Goal: Task Accomplishment & Management: Use online tool/utility

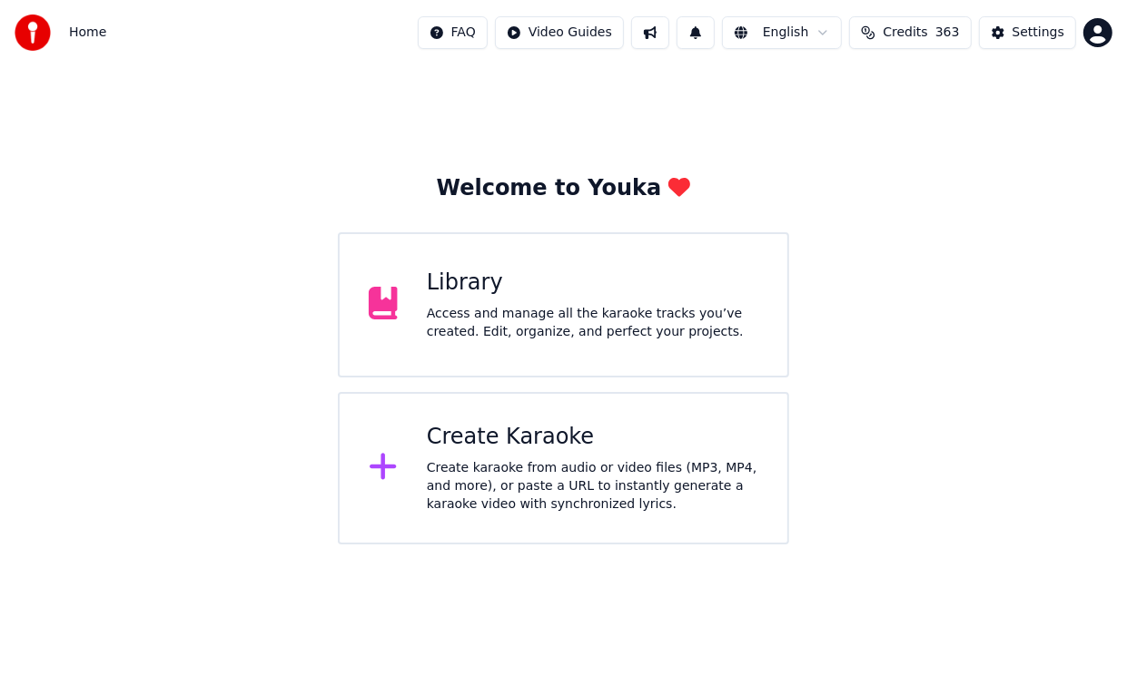
click at [501, 446] on div "Create Karaoke" at bounding box center [592, 437] width 331 height 29
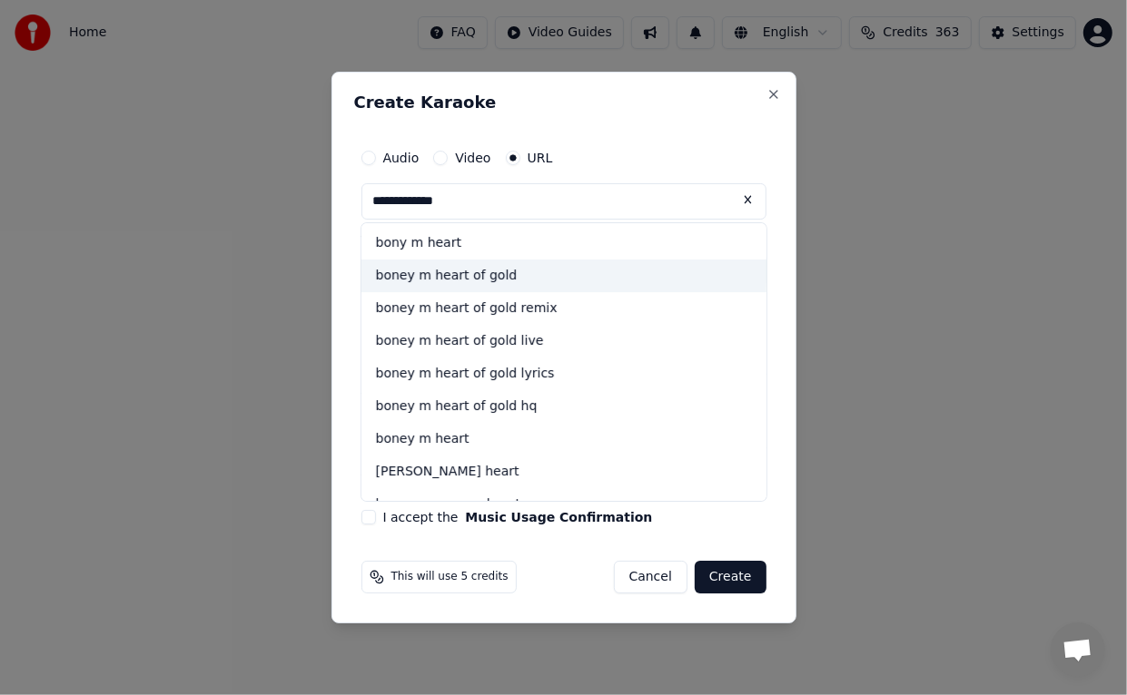
click at [434, 275] on div "boney m heart of gold" at bounding box center [563, 276] width 405 height 33
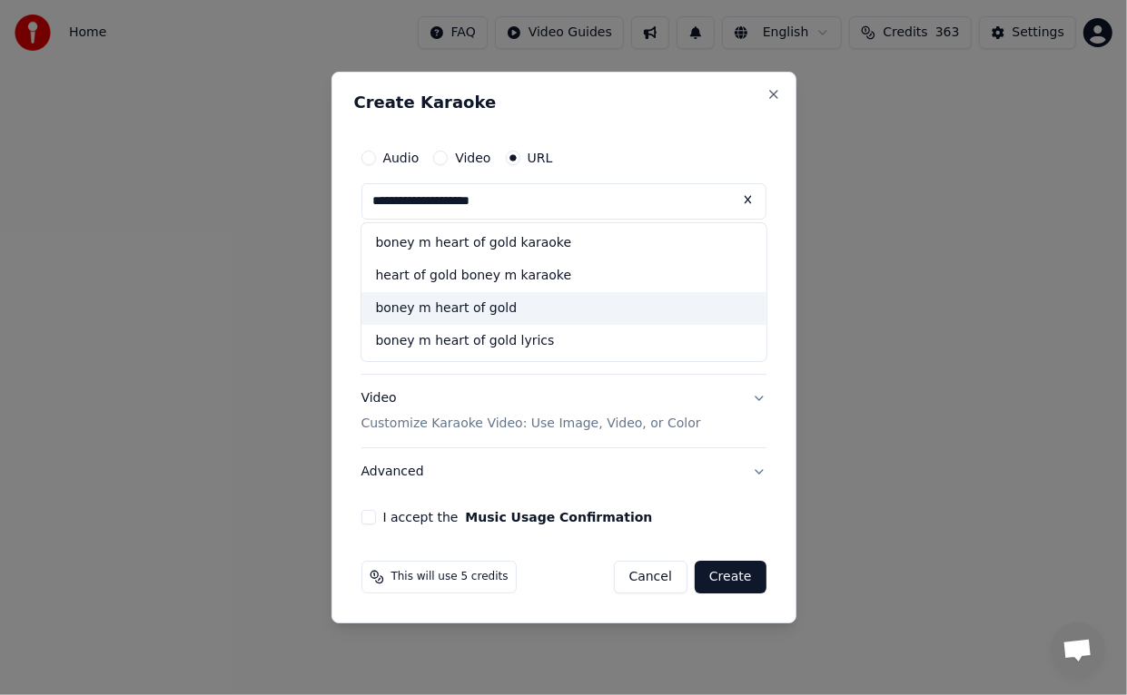
click at [367, 523] on button "I accept the Music Usage Confirmation" at bounding box center [368, 517] width 15 height 15
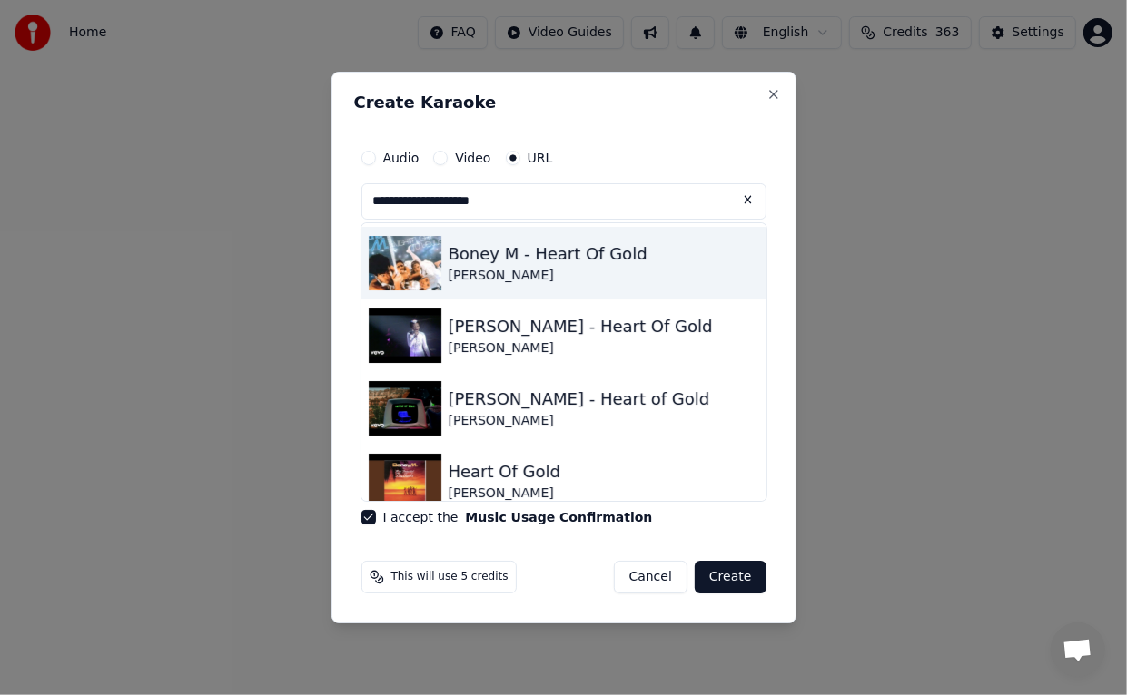
click at [418, 270] on img at bounding box center [405, 263] width 73 height 54
type input "**********"
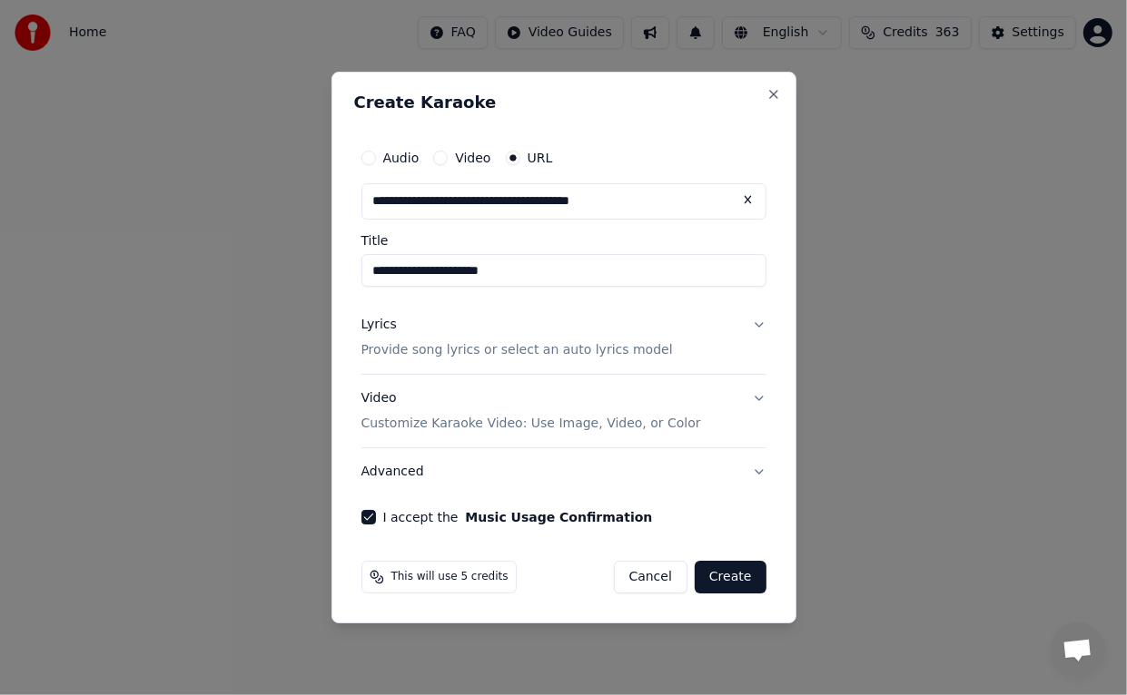
click at [734, 582] on button "Create" at bounding box center [730, 577] width 72 height 33
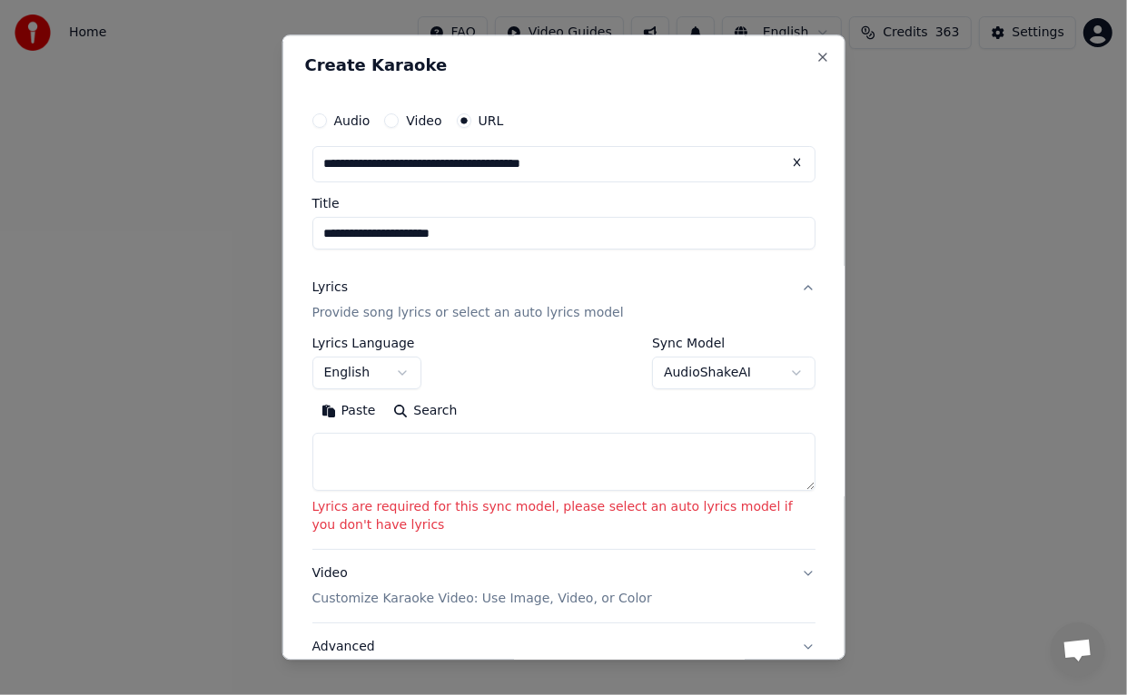
click at [782, 374] on body "**********" at bounding box center [563, 272] width 1127 height 545
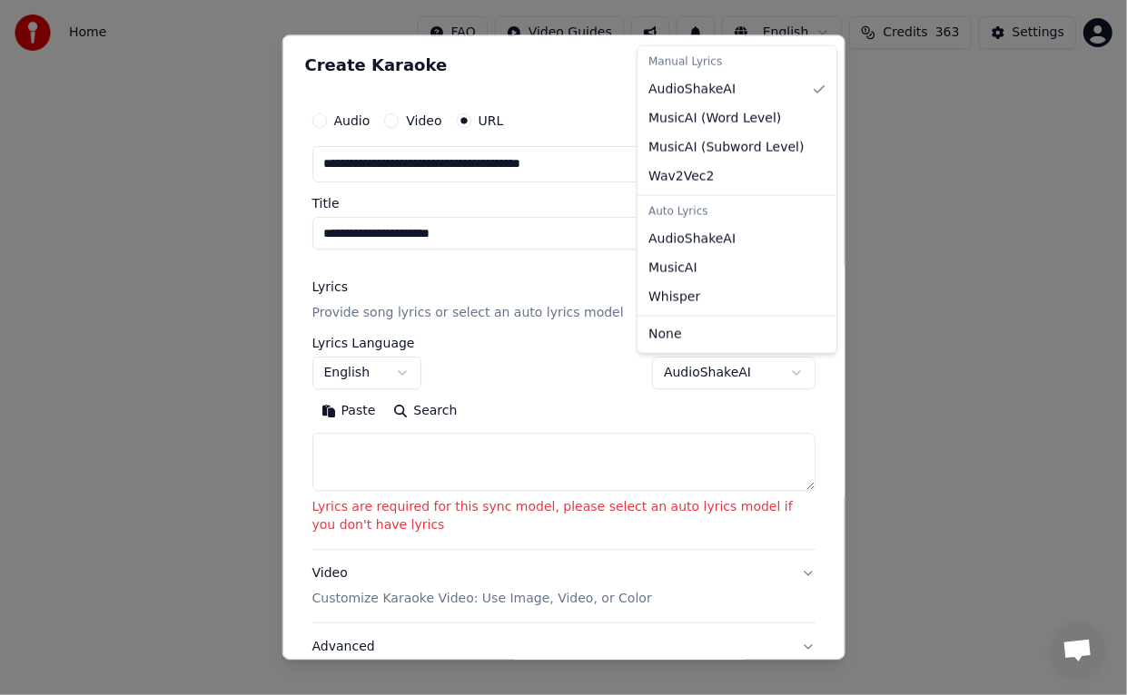
select select "**********"
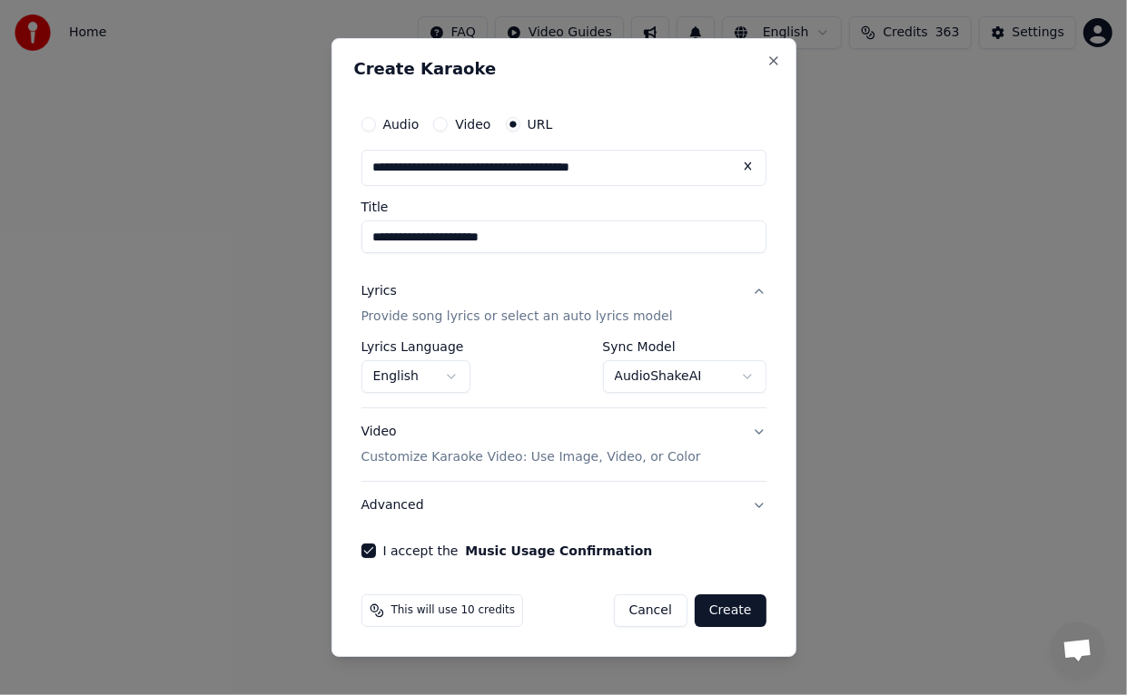
click at [719, 612] on button "Create" at bounding box center [730, 611] width 72 height 33
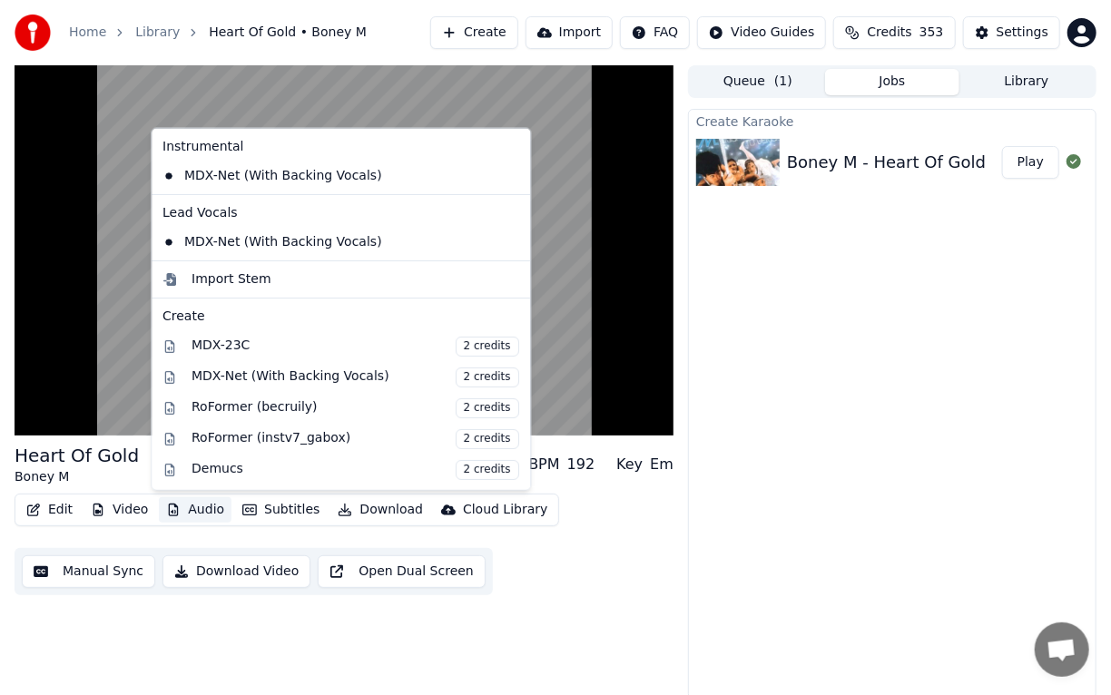
click at [192, 506] on button "Audio" at bounding box center [195, 509] width 73 height 25
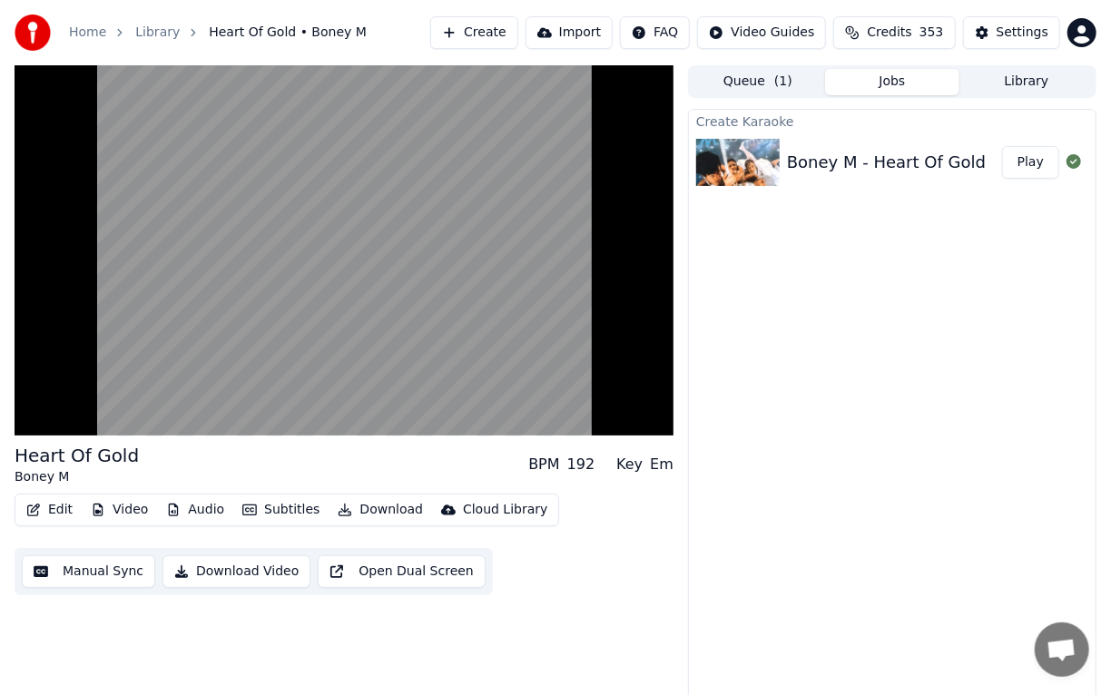
click at [878, 621] on div "Create Karaoke Boney M - Heart Of Gold Play" at bounding box center [892, 404] width 409 height 591
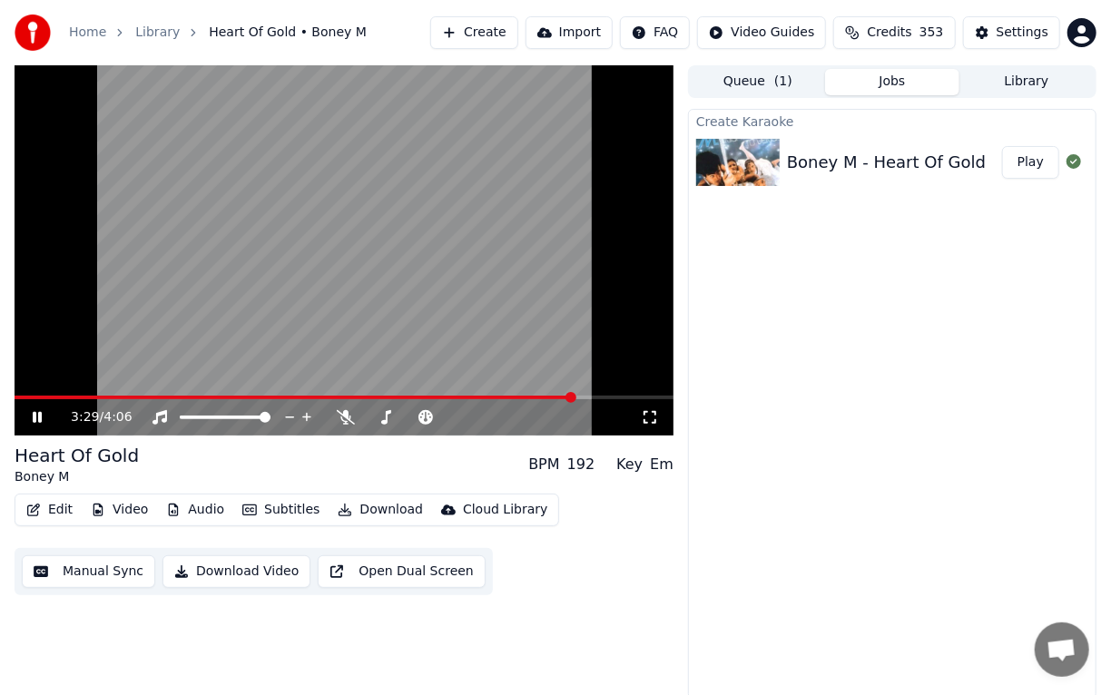
click at [500, 30] on button "Create" at bounding box center [474, 32] width 88 height 33
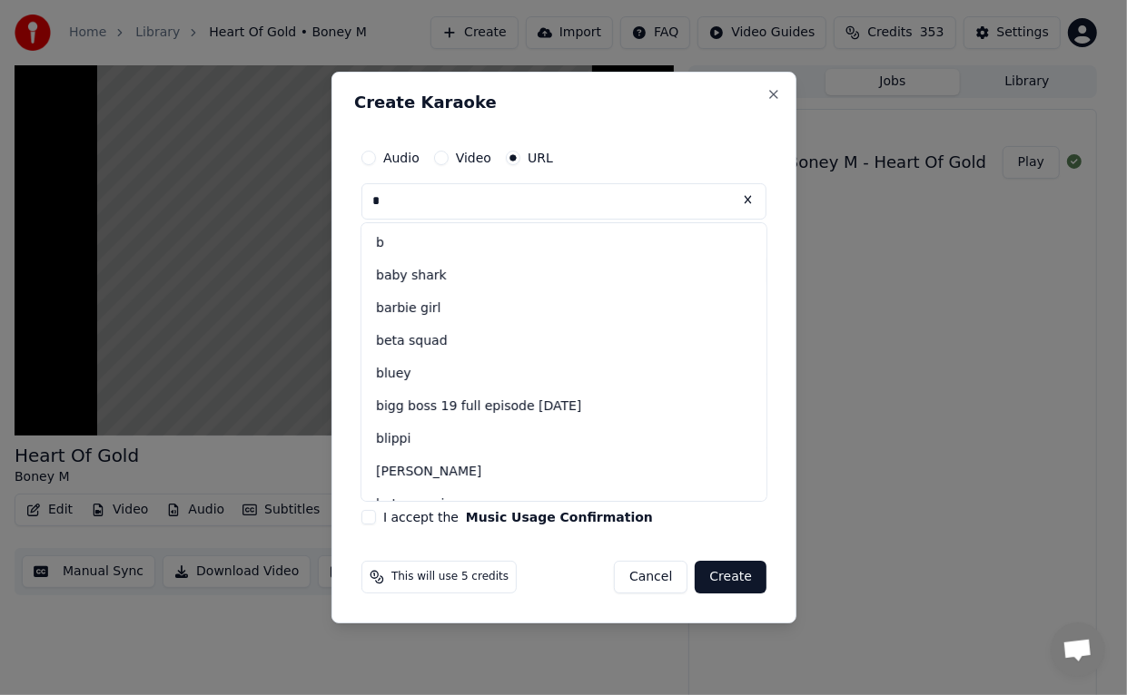
type input "*"
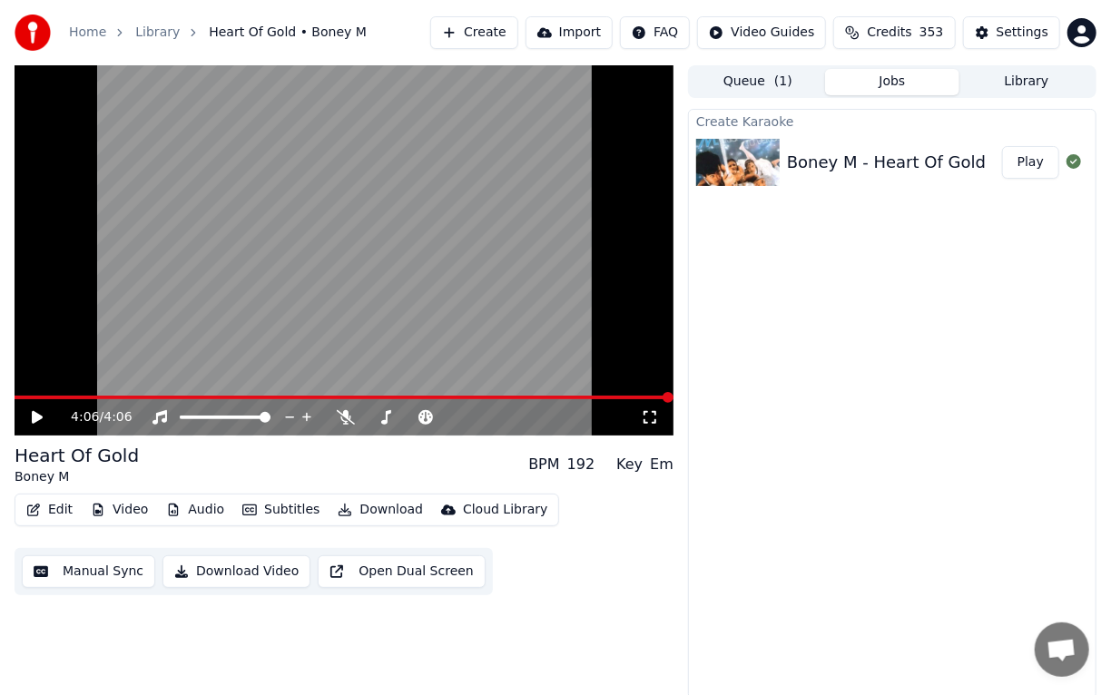
click at [74, 396] on span at bounding box center [344, 398] width 659 height 4
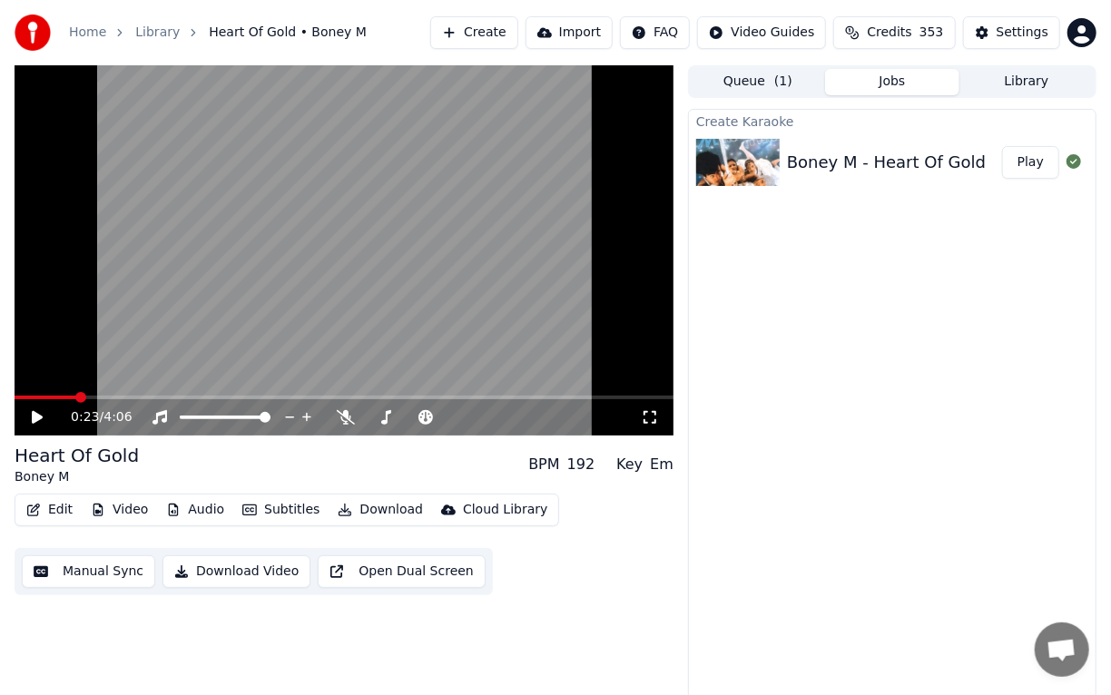
click at [40, 419] on icon at bounding box center [37, 417] width 11 height 13
click at [42, 419] on icon at bounding box center [50, 417] width 42 height 15
